Goal: Information Seeking & Learning: Learn about a topic

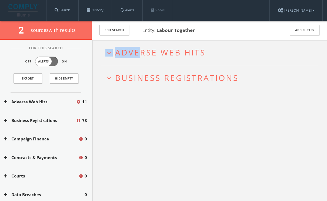
click at [141, 46] on h2 "expand_more Adverse Web Hits" at bounding box center [209, 52] width 216 height 25
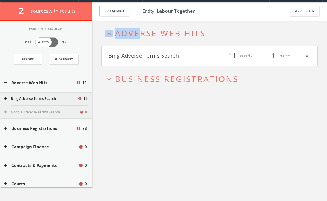
click at [143, 54] on button "Bing Adverse Terms Search" at bounding box center [158, 55] width 101 height 9
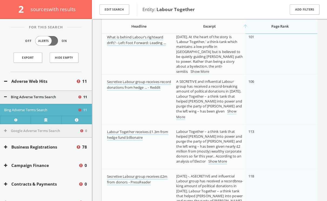
scroll to position [406, 0]
click at [232, 110] on link "Show More" at bounding box center [206, 113] width 60 height 11
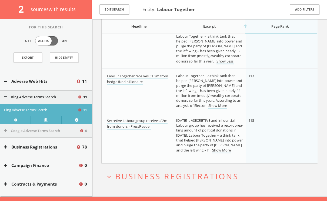
scroll to position [471, 0]
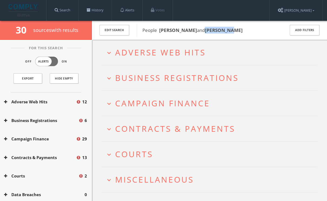
click at [134, 57] on span "Adverse Web Hits" at bounding box center [160, 52] width 91 height 11
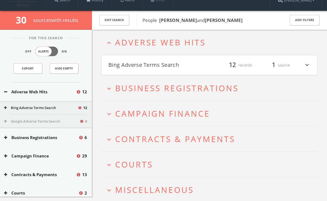
click at [134, 57] on h4 "Bing Adverse Terms Search filter_list 12 records 1 source expand_more" at bounding box center [210, 65] width 216 height 20
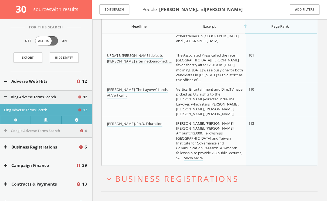
scroll to position [477, 0]
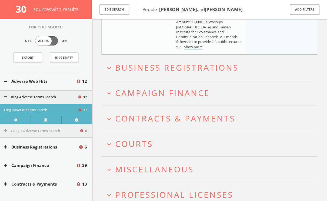
click at [131, 85] on h2 "expand_more Campaign Finance" at bounding box center [209, 92] width 216 height 25
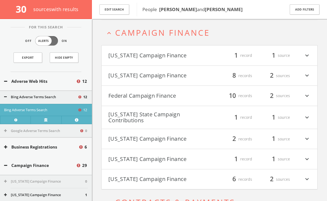
click at [133, 91] on button "Federal Campaign Finance" at bounding box center [158, 95] width 101 height 9
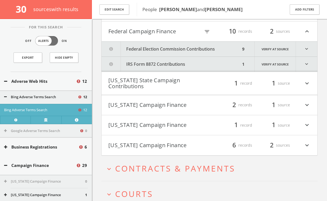
scroll to position [713, 0]
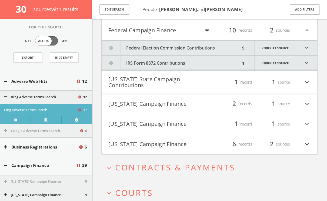
click at [206, 30] on icon "filter_list" at bounding box center [207, 31] width 6 height 6
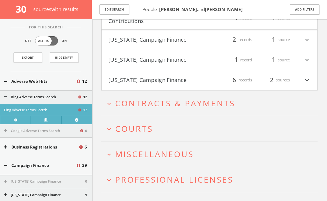
type input "duke"
click at [167, 126] on button "expand_more Courts" at bounding box center [211, 128] width 212 height 9
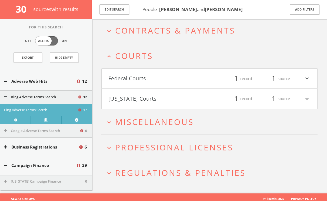
click at [144, 74] on button "Federal Courts" at bounding box center [158, 78] width 101 height 9
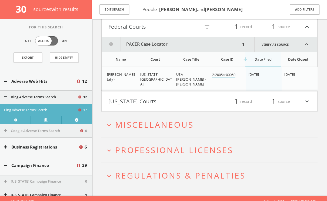
scroll to position [913, 0]
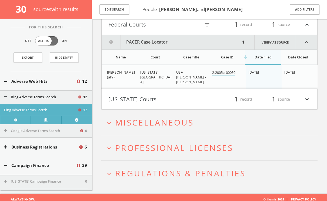
click at [147, 91] on h4 "Maryland Courts filter_list 1 record 1 source expand_more" at bounding box center [210, 99] width 216 height 20
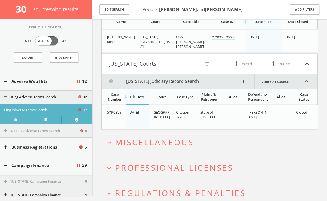
scroll to position [967, 0]
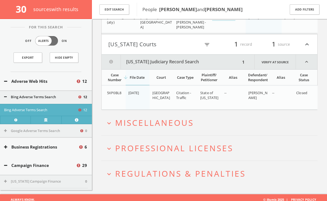
click at [148, 112] on h2 "expand_more Miscellaneous" at bounding box center [209, 122] width 216 height 25
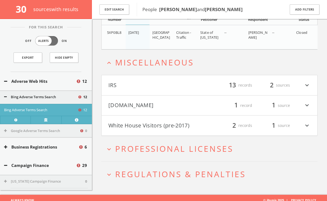
click at [148, 115] on h4 "White House Visitors (pre-2017) filter_list 2 records 1 source expand_more" at bounding box center [210, 125] width 216 height 20
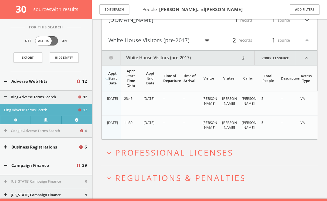
scroll to position [1116, 0]
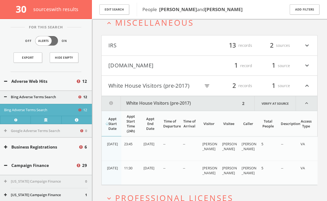
click at [134, 61] on button "Mugshots.com" at bounding box center [158, 65] width 101 height 9
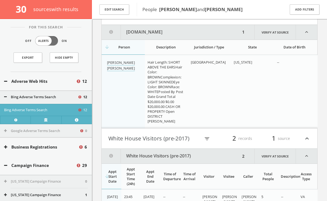
scroll to position [1120, 0]
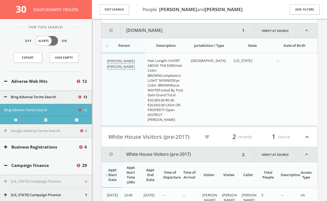
click at [119, 58] on link "Matthew James Upton" at bounding box center [121, 63] width 28 height 11
click at [117, 58] on link "Matthew James Upton" at bounding box center [121, 63] width 28 height 11
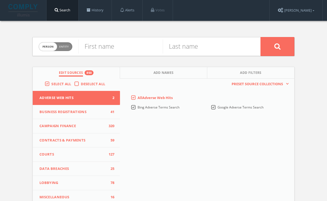
click at [61, 51] on div "Person Entity person" at bounding box center [56, 46] width 34 height 19
click at [122, 51] on input "text" at bounding box center [120, 46] width 84 height 14
click at [60, 42] on span "Person Entity" at bounding box center [55, 46] width 33 height 8
checkbox input "true"
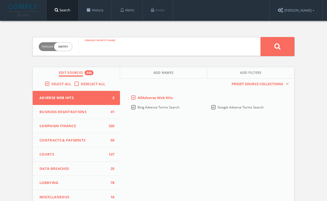
click at [109, 45] on input "text" at bounding box center [169, 46] width 182 height 14
paste input "Common Good Labour"
type input "Common Good Labour"
click at [261, 37] on button at bounding box center [278, 46] width 34 height 19
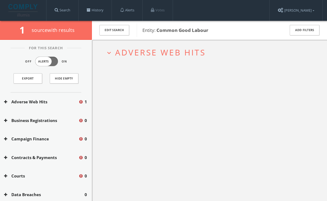
click at [140, 52] on span "Adverse Web Hits" at bounding box center [160, 52] width 91 height 11
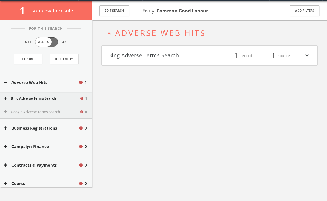
click at [140, 52] on button "Bing Adverse Terms Search" at bounding box center [158, 55] width 101 height 9
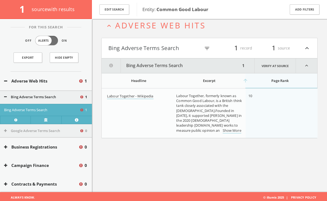
scroll to position [31, 0]
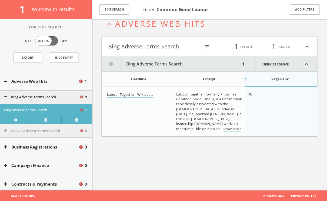
click at [120, 95] on link "Labour Together - Wikipedia" at bounding box center [130, 95] width 47 height 6
